Goal: Navigation & Orientation: Find specific page/section

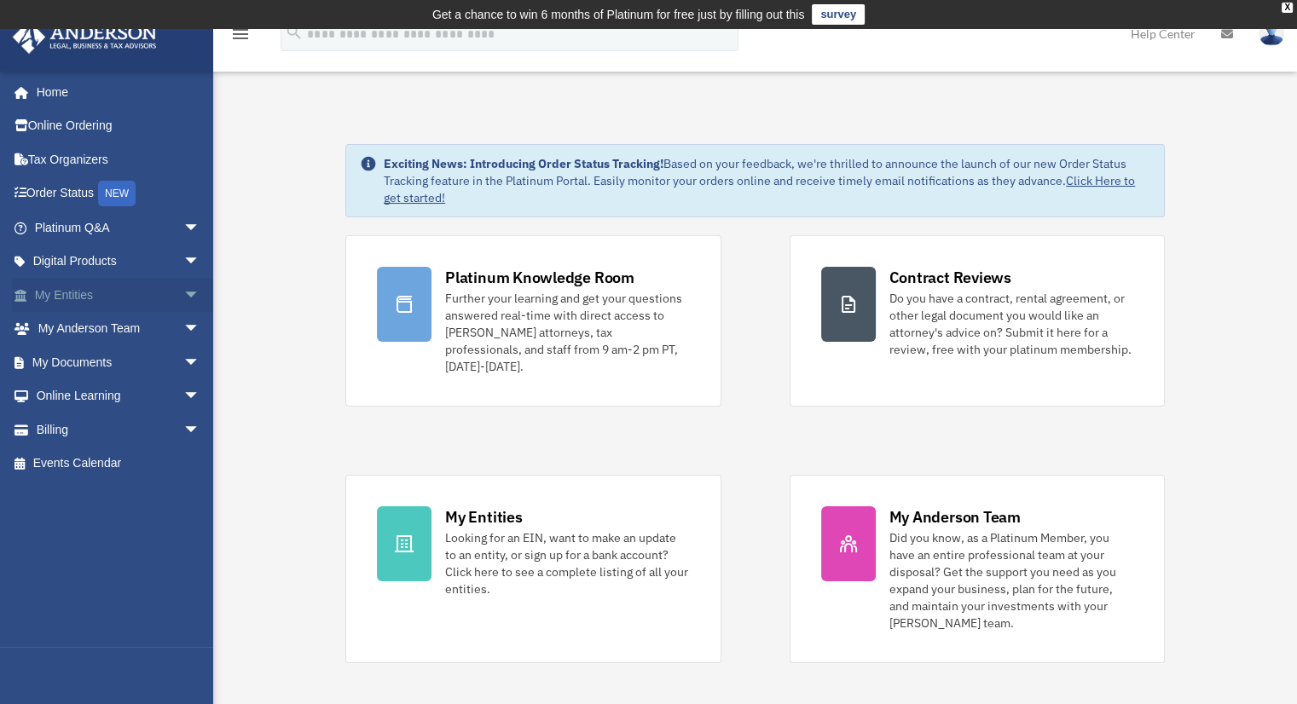
click at [74, 291] on link "My Entities arrow_drop_down" at bounding box center [119, 295] width 214 height 34
click at [184, 295] on span "arrow_drop_down" at bounding box center [200, 295] width 34 height 35
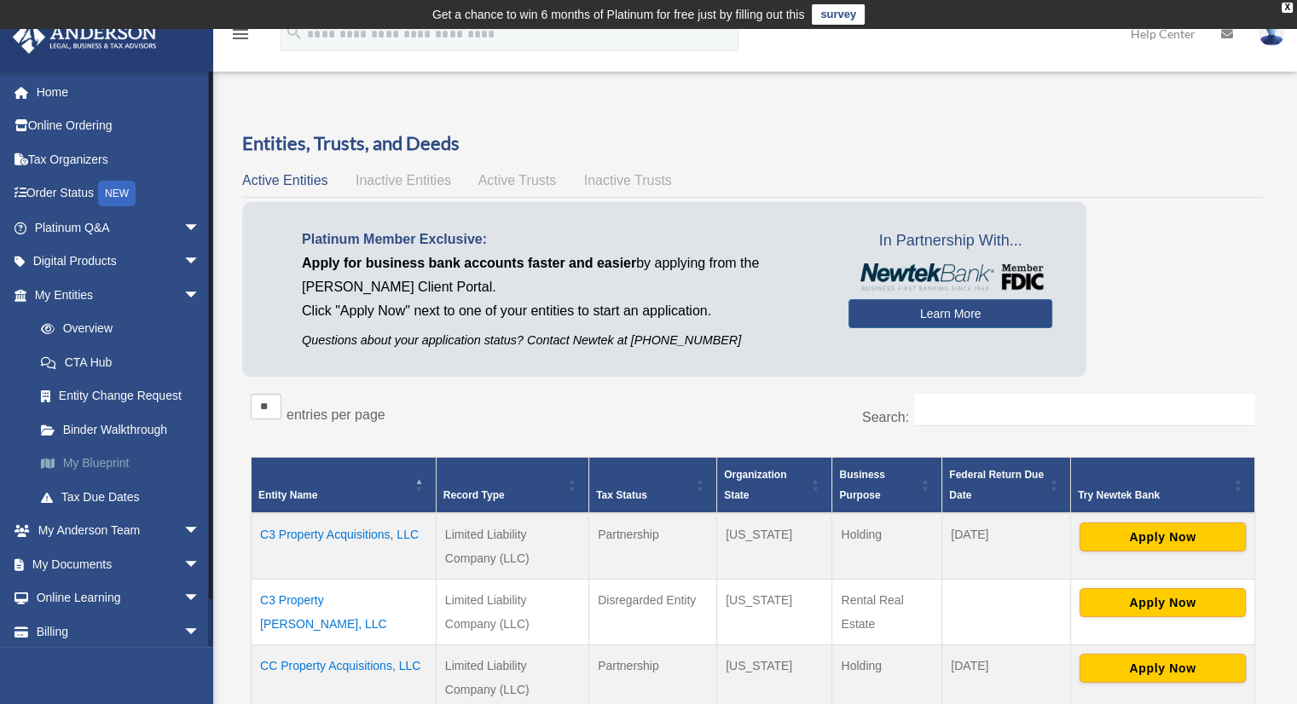
click at [82, 471] on link "My Blueprint" at bounding box center [125, 464] width 202 height 34
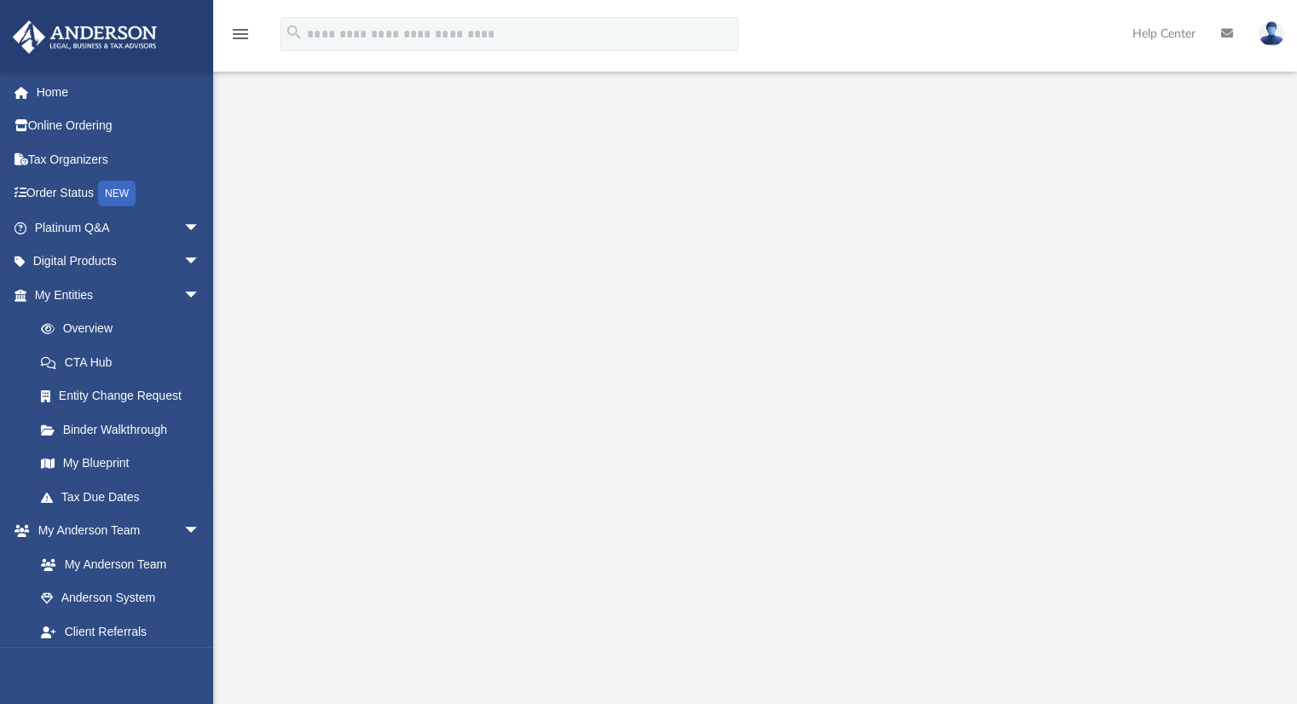
scroll to position [136, 0]
click at [102, 325] on link "Overview" at bounding box center [125, 329] width 202 height 34
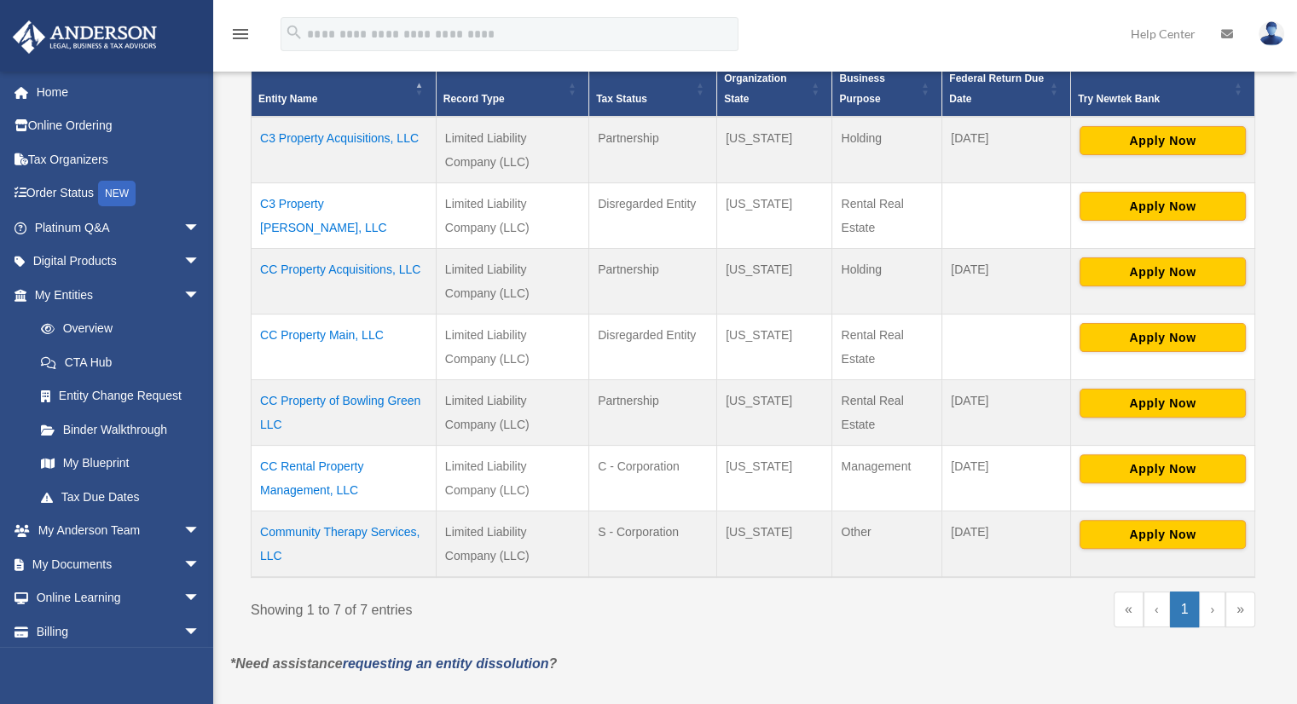
scroll to position [401, 0]
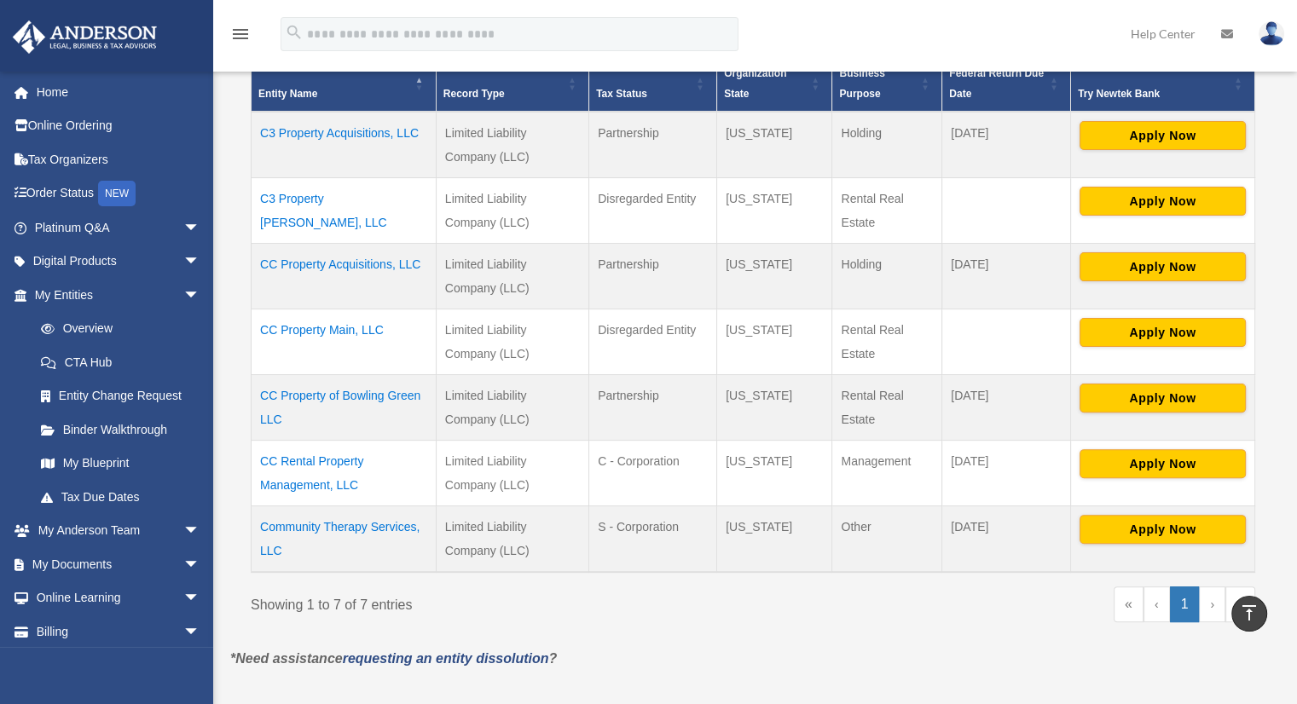
drag, startPoint x: 442, startPoint y: 261, endPoint x: 955, endPoint y: 265, distance: 512.3
click at [955, 265] on tr "CC Property Acquisitions, LLC Limited Liability Company (LLC) Partnership Wyomi…" at bounding box center [752, 276] width 1003 height 66
copy tr "Limited Liability Company (LLC) Partnership Wyoming Holding"
drag, startPoint x: 262, startPoint y: 393, endPoint x: 883, endPoint y: 407, distance: 621.6
click at [883, 407] on tr "CC Property of Bowling Green LLC Limited Liability Company (LLC) Partnership Oh…" at bounding box center [752, 407] width 1003 height 66
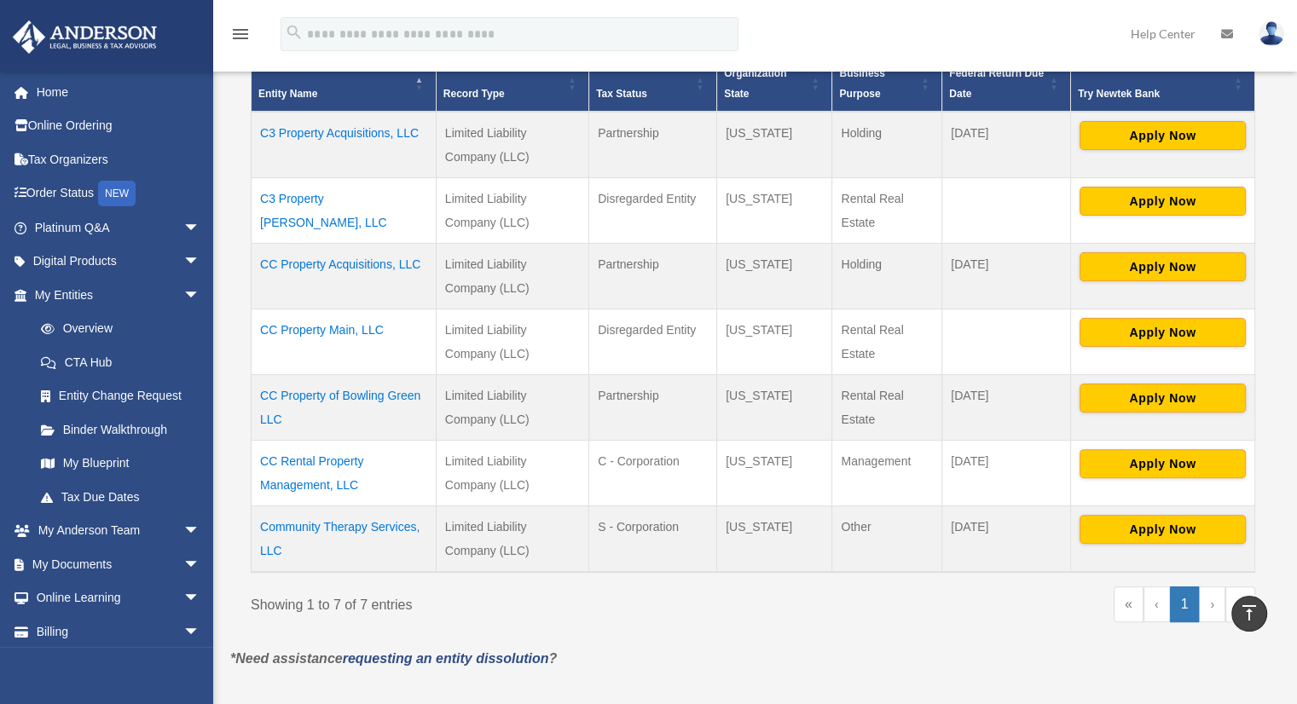
copy tr "CC Property of Bowling Green LLC Limited Liability Company (LLC) Partnership Oh…"
